Goal: Transaction & Acquisition: Purchase product/service

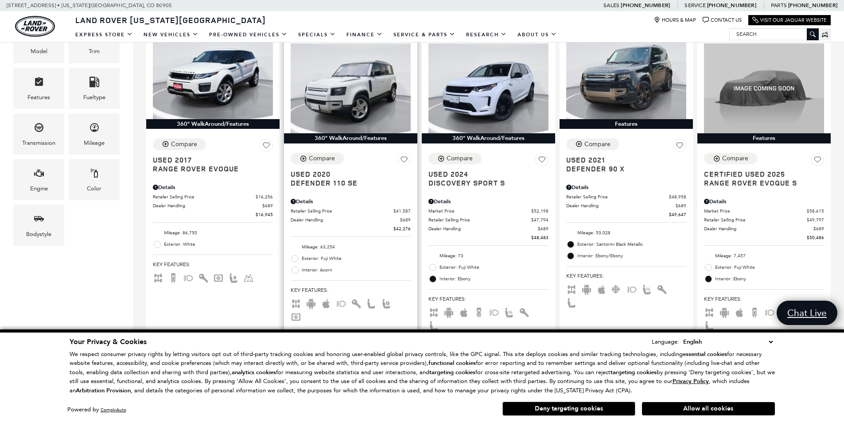
scroll to position [224, 0]
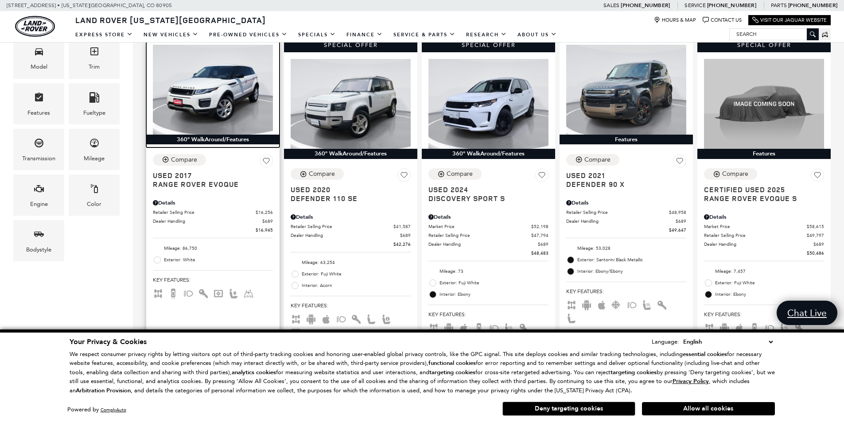
click at [260, 121] on img at bounding box center [213, 90] width 120 height 90
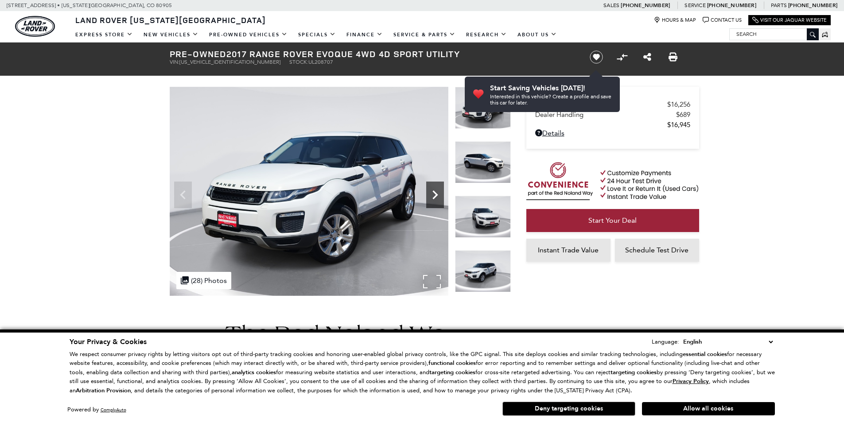
click at [432, 199] on icon "Next" at bounding box center [435, 195] width 18 height 18
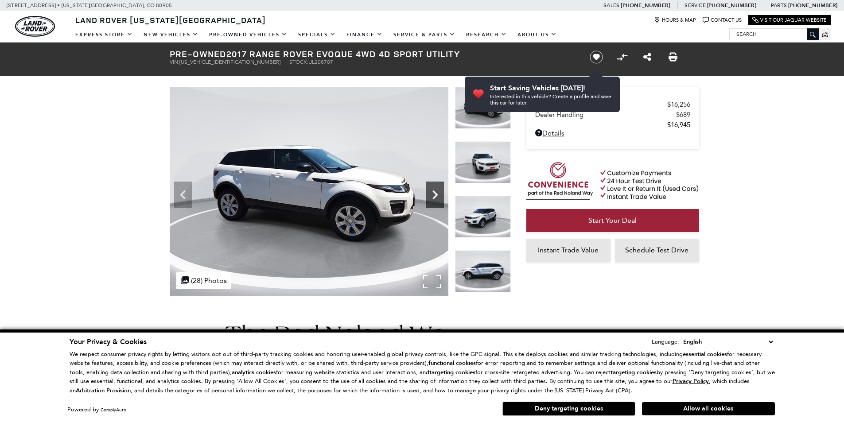
click at [432, 199] on icon "Next" at bounding box center [435, 195] width 18 height 18
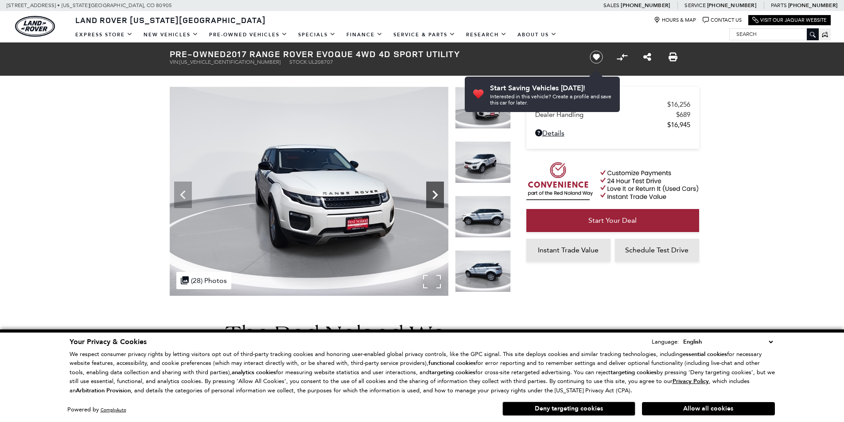
click at [432, 199] on icon "Next" at bounding box center [435, 195] width 18 height 18
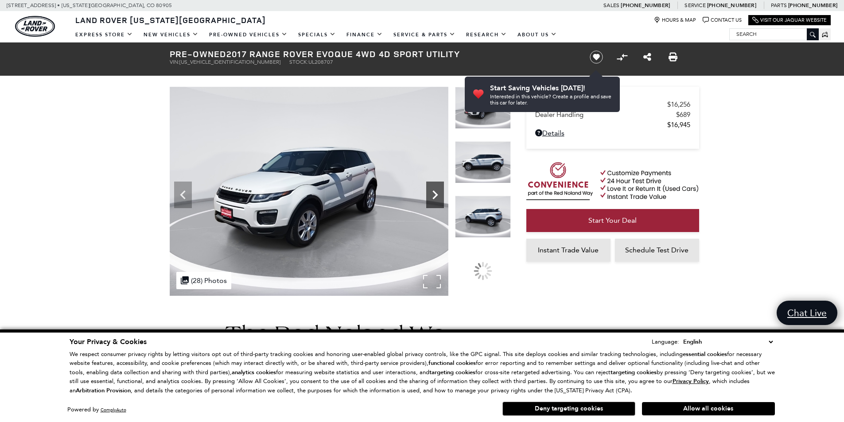
click at [432, 199] on icon "Next" at bounding box center [435, 195] width 18 height 18
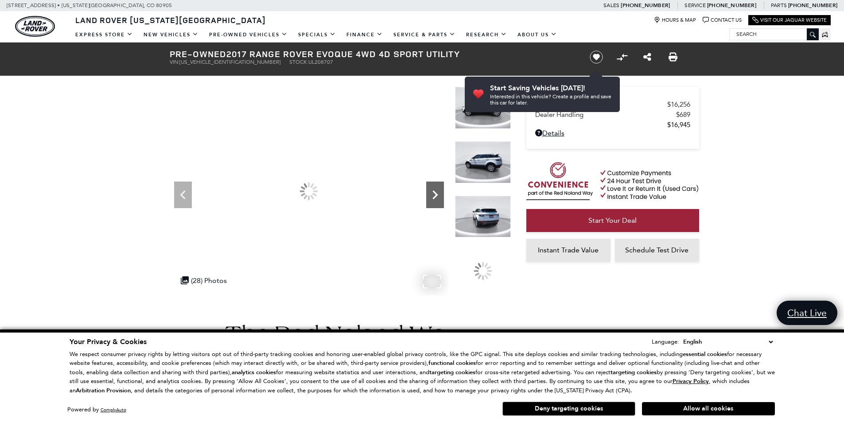
click at [432, 199] on icon "Next" at bounding box center [435, 195] width 18 height 18
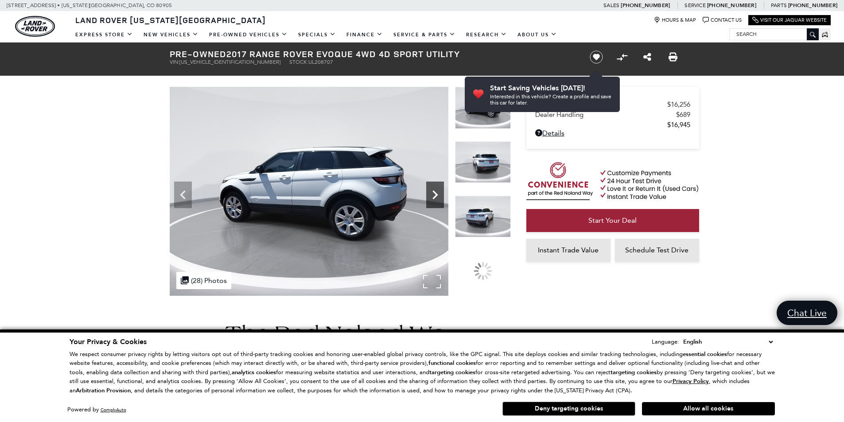
click at [432, 199] on icon "Next" at bounding box center [435, 195] width 18 height 18
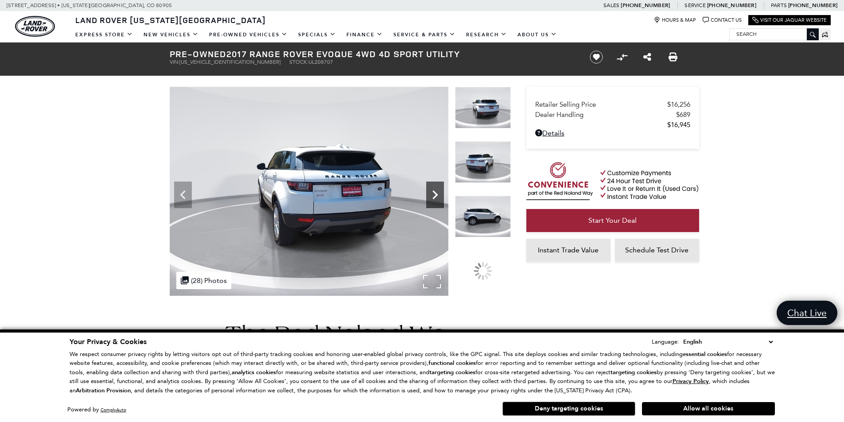
click at [432, 199] on icon "Next" at bounding box center [435, 195] width 18 height 18
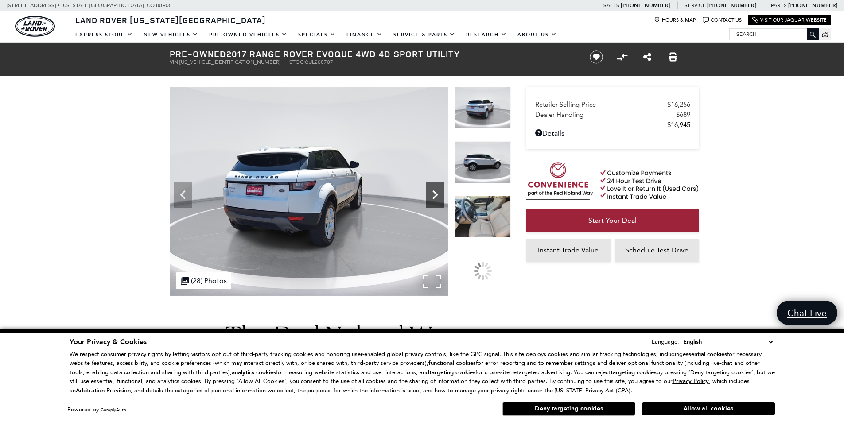
click at [432, 199] on icon "Next" at bounding box center [435, 195] width 18 height 18
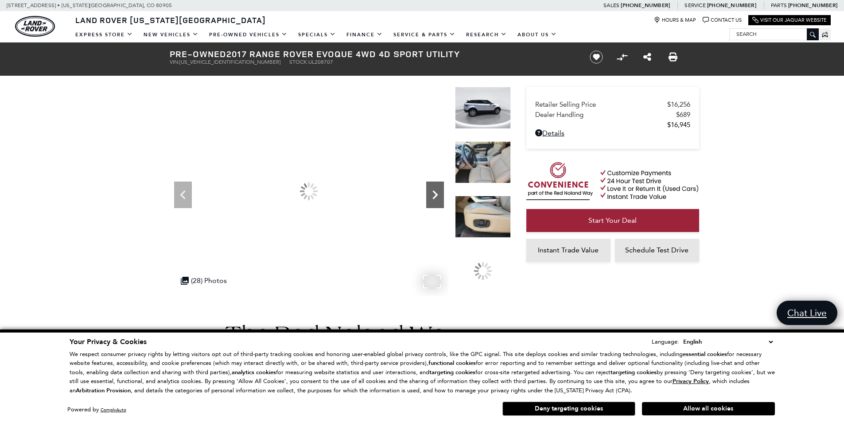
click at [432, 199] on icon "Next" at bounding box center [435, 195] width 18 height 18
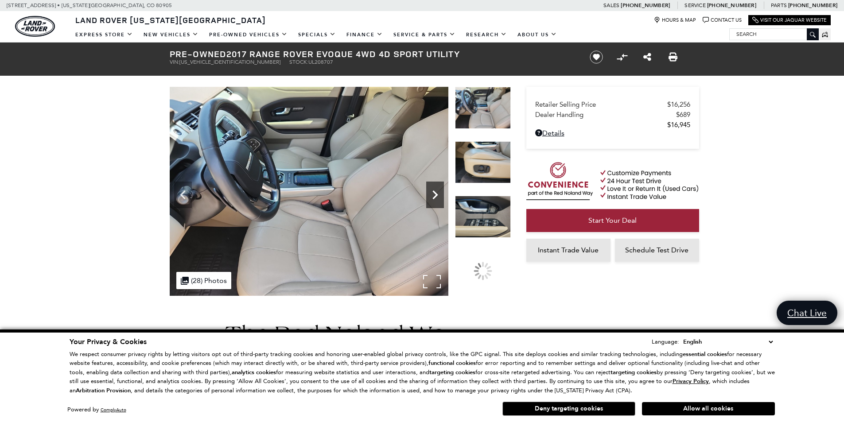
click at [432, 199] on icon "Next" at bounding box center [435, 195] width 18 height 18
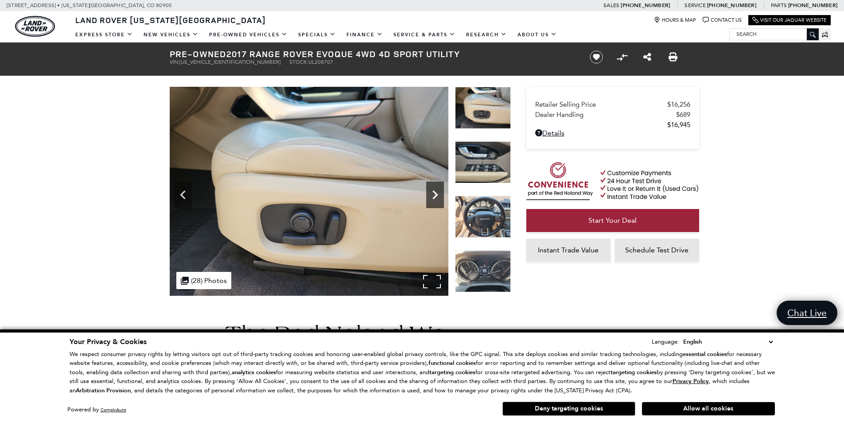
click at [432, 199] on icon "Next" at bounding box center [435, 195] width 18 height 18
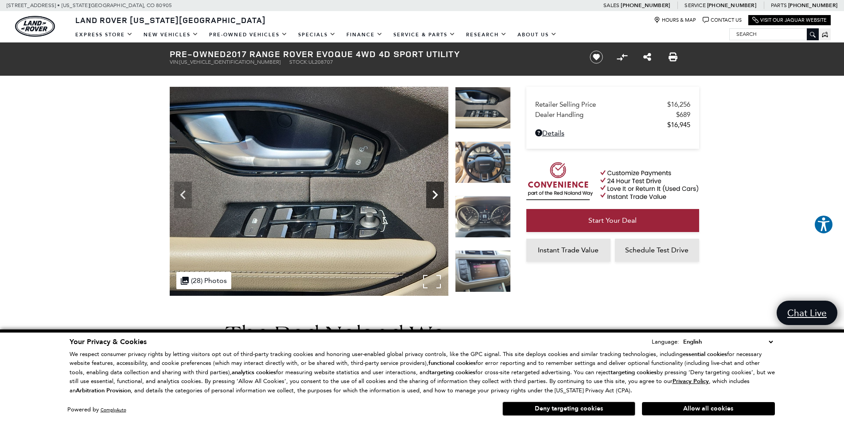
click at [432, 199] on icon "Next" at bounding box center [435, 195] width 18 height 18
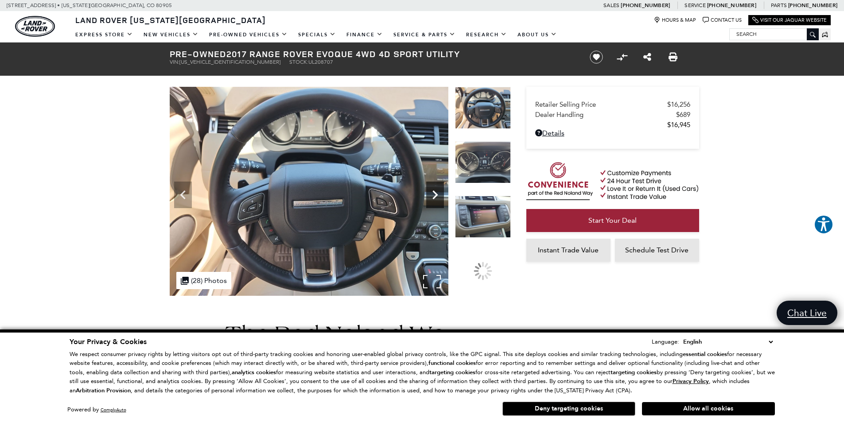
click at [432, 199] on icon "Next" at bounding box center [435, 195] width 18 height 18
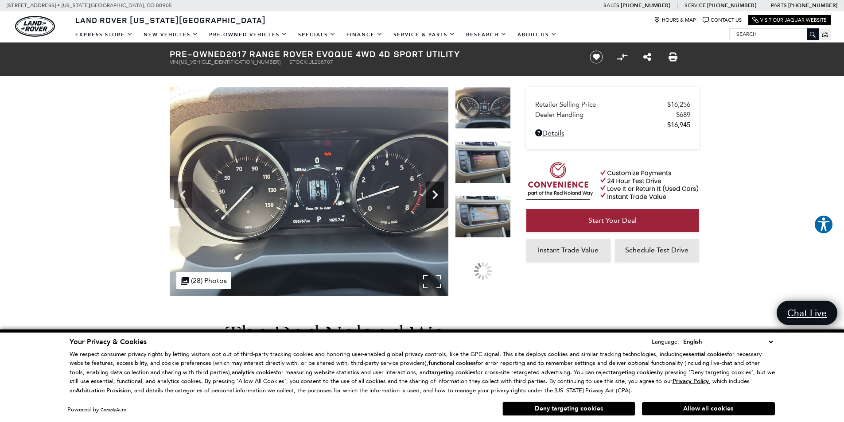
click at [432, 199] on icon "Next" at bounding box center [435, 195] width 18 height 18
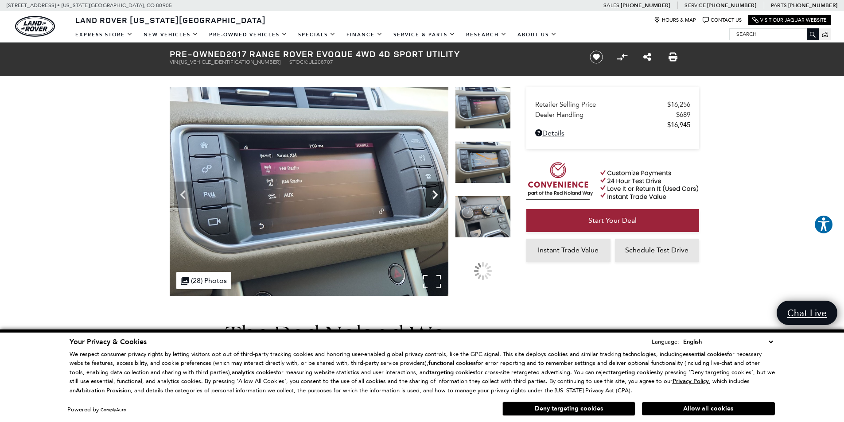
click at [432, 199] on icon "Next" at bounding box center [435, 195] width 18 height 18
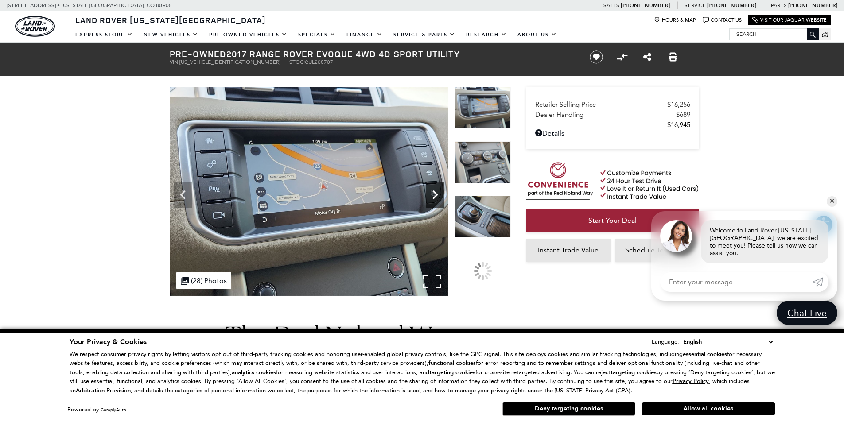
click at [432, 199] on icon "Next" at bounding box center [435, 195] width 18 height 18
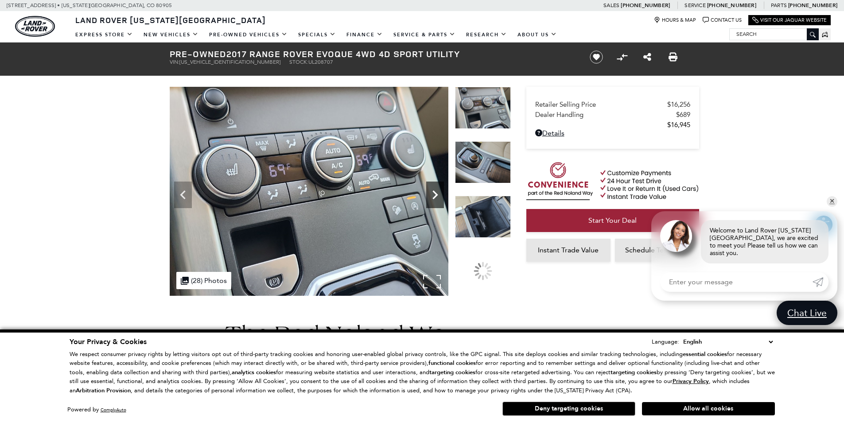
click at [432, 199] on icon "Next" at bounding box center [435, 195] width 18 height 18
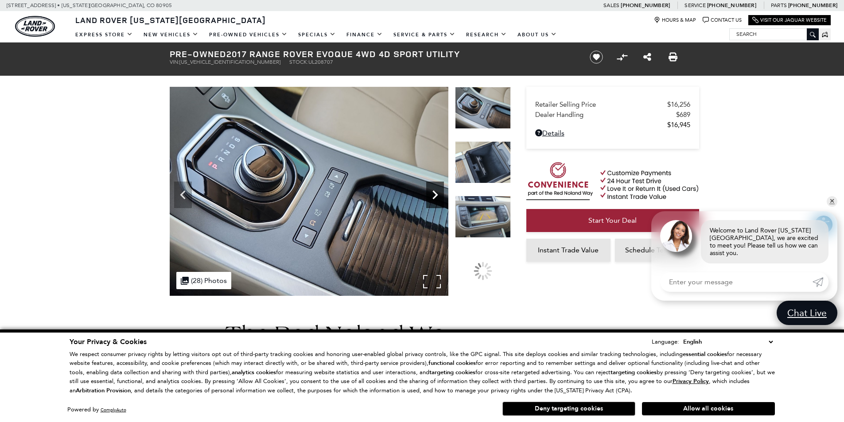
click at [432, 199] on icon "Next" at bounding box center [435, 195] width 18 height 18
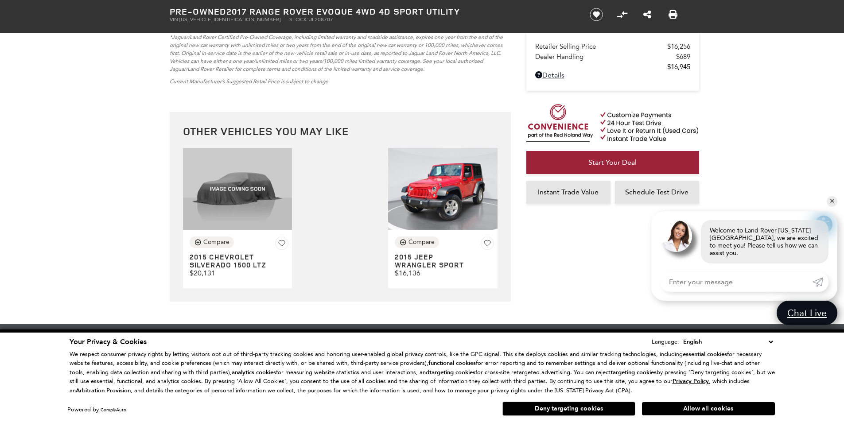
scroll to position [2161, 0]
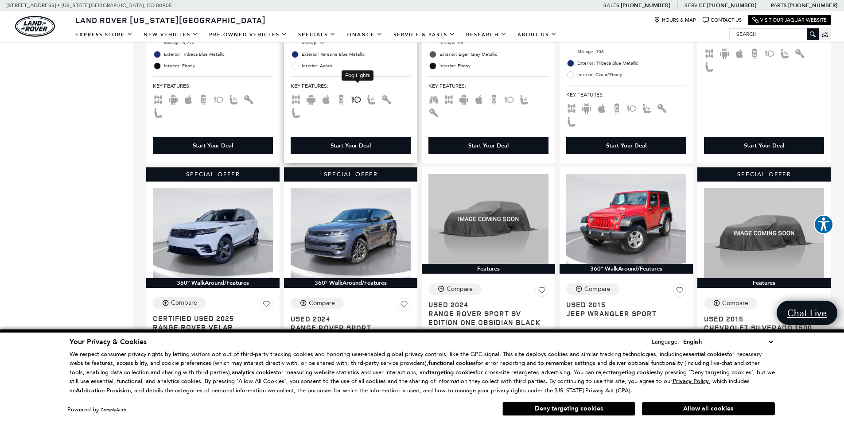
scroll to position [887, 0]
